Goal: Information Seeking & Learning: Learn about a topic

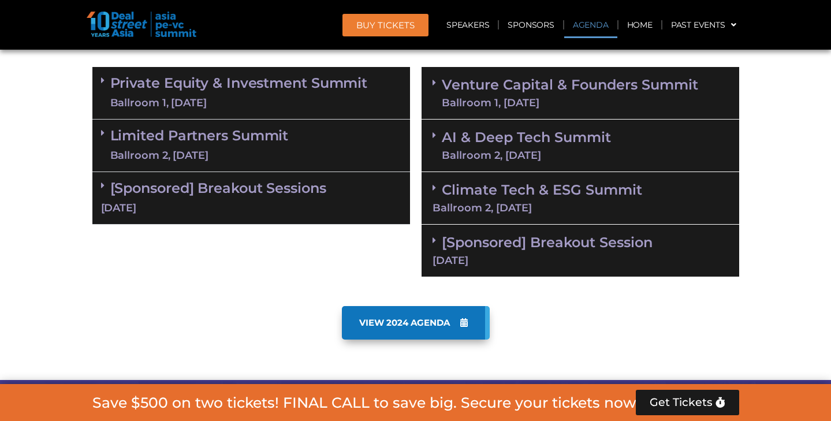
scroll to position [698, 0]
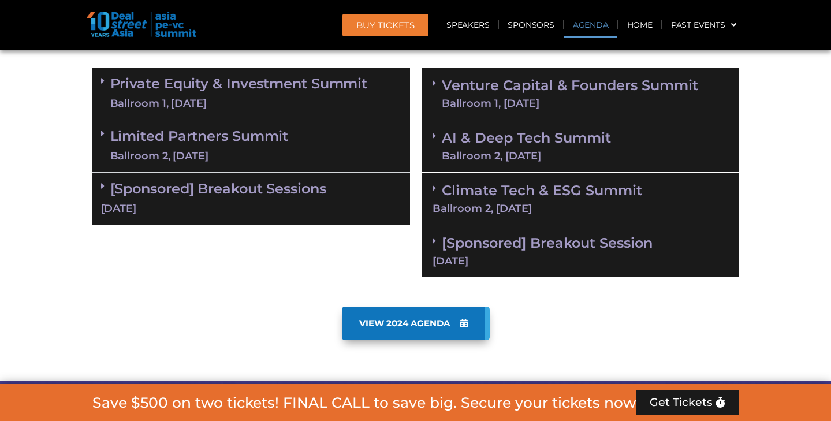
click at [207, 100] on div "Ballroom 1, [DATE]" at bounding box center [239, 103] width 258 height 14
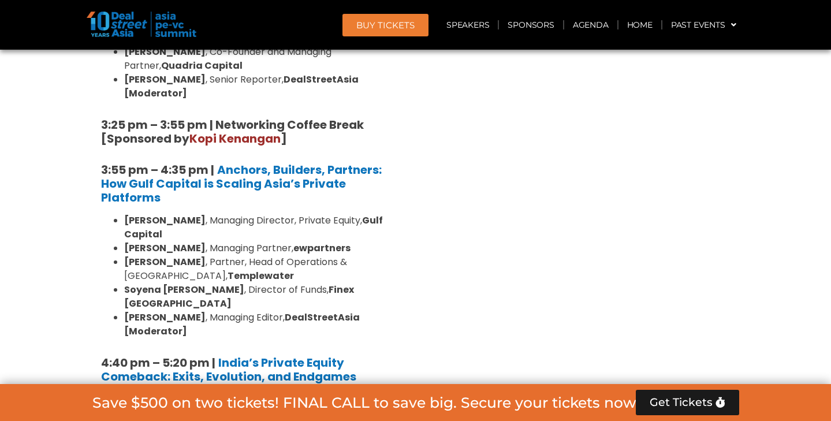
scroll to position [1969, 0]
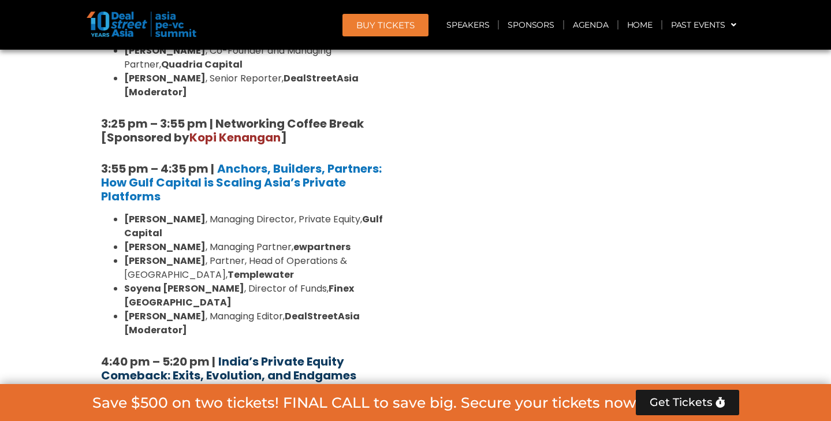
click at [244, 354] on strong "India’s Private Equity Comeback: Exits, Evolution, and Endgames" at bounding box center [228, 369] width 255 height 30
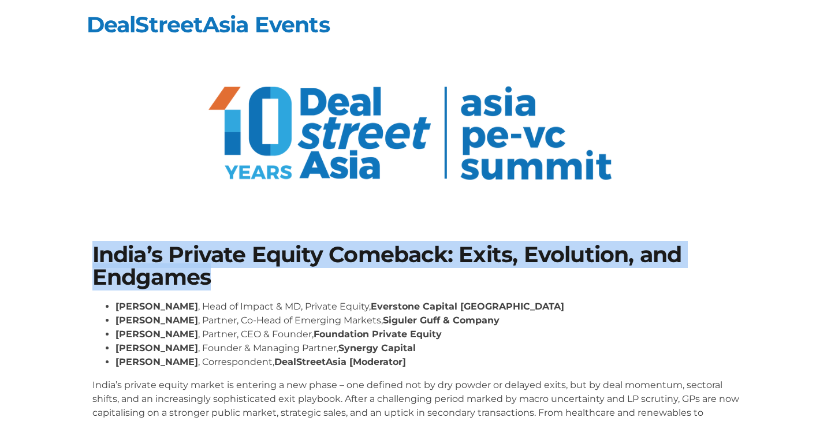
drag, startPoint x: 85, startPoint y: 254, endPoint x: 243, endPoint y: 277, distance: 159.5
click at [243, 277] on section "India’s Private Equity Comeback: Exits, Evolution, and Endgames Roshini Bakshi …" at bounding box center [415, 357] width 831 height 296
copy h1 "India’s Private Equity Comeback: Exits, Evolution, and Endgames"
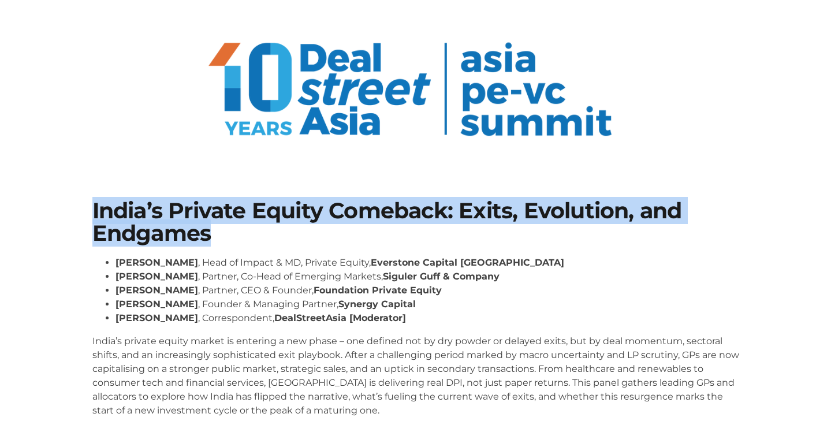
scroll to position [50, 0]
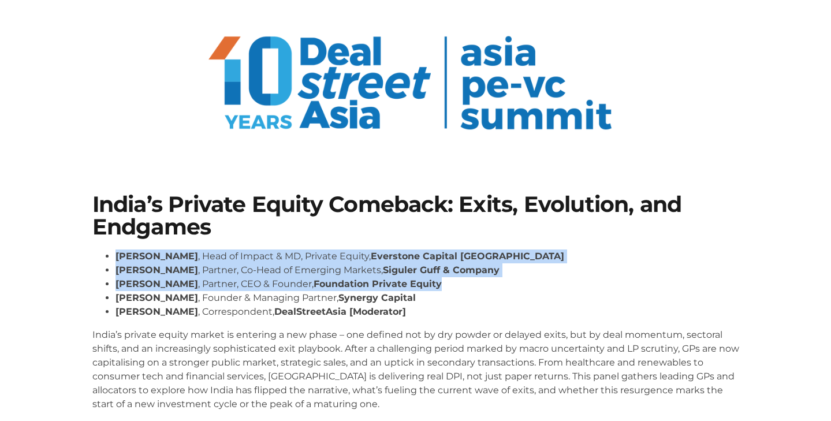
drag, startPoint x: 116, startPoint y: 254, endPoint x: 452, endPoint y: 290, distance: 338.2
click at [452, 290] on ul "Roshini Bakshi , Head of Impact & MD, Private Equity, Everstone Capital Asia Sh…" at bounding box center [415, 284] width 647 height 69
copy ul "Roshini Bakshi , Head of Impact & MD, Private Equity, Everstone Capital Asia Sh…"
